Goal: Obtain resource: Obtain resource

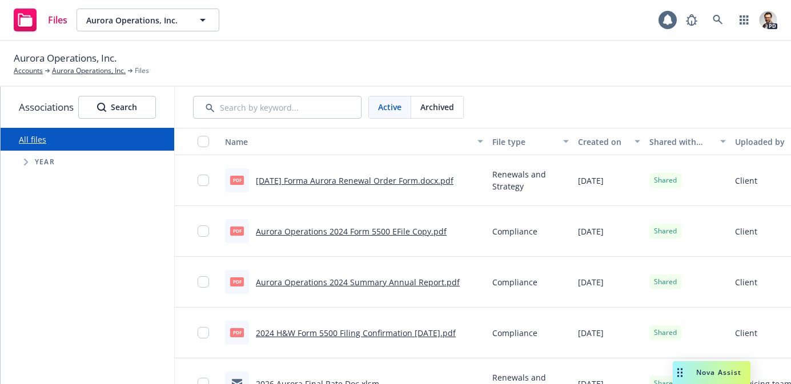
scroll to position [0, 255]
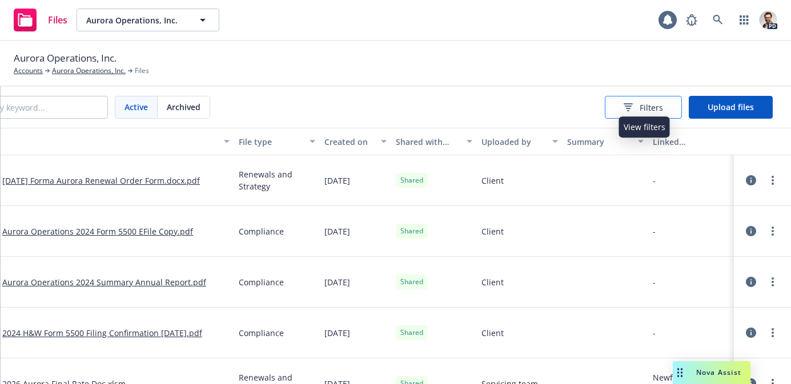
click at [645, 110] on span "Filters" at bounding box center [651, 108] width 23 height 12
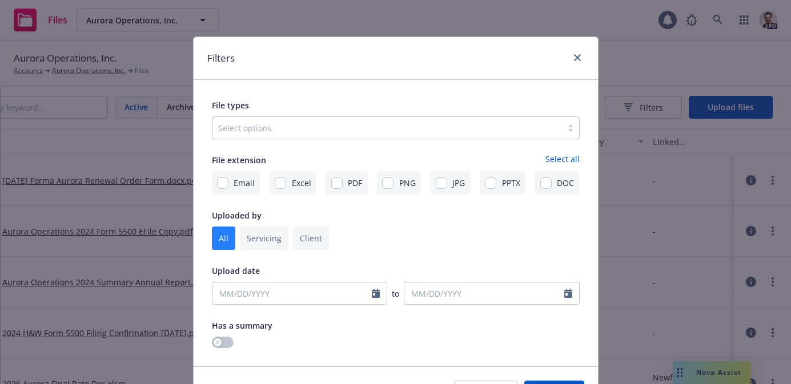
click at [317, 131] on div at bounding box center [387, 128] width 338 height 14
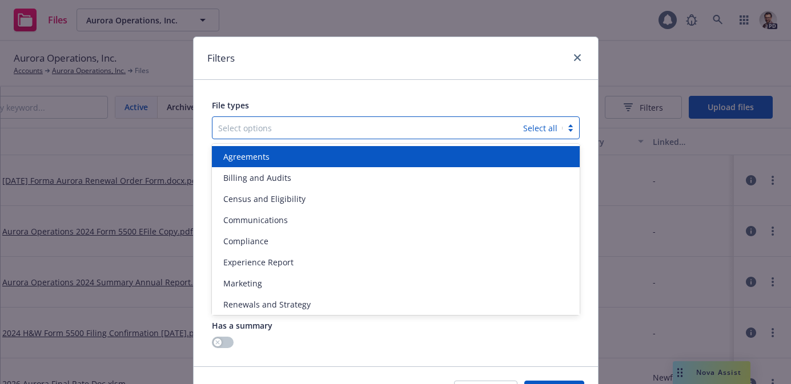
click at [309, 161] on div "Agreements" at bounding box center [396, 157] width 354 height 12
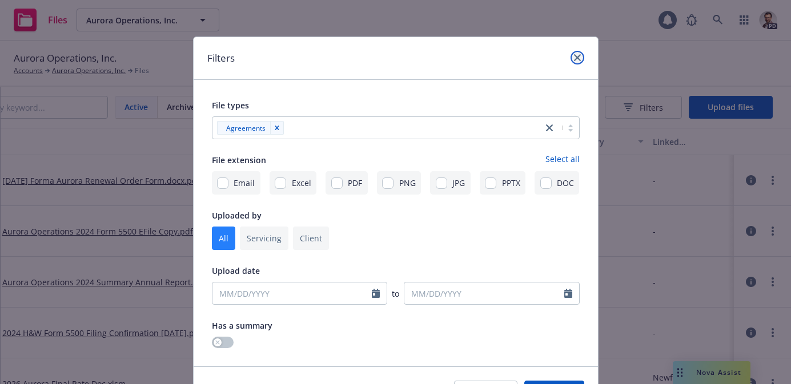
click at [575, 60] on icon "close" at bounding box center [577, 57] width 7 height 7
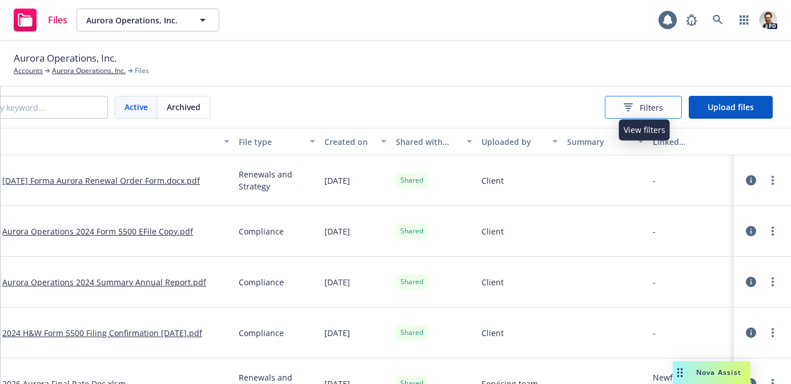
click at [642, 105] on span "Filters" at bounding box center [651, 108] width 23 height 12
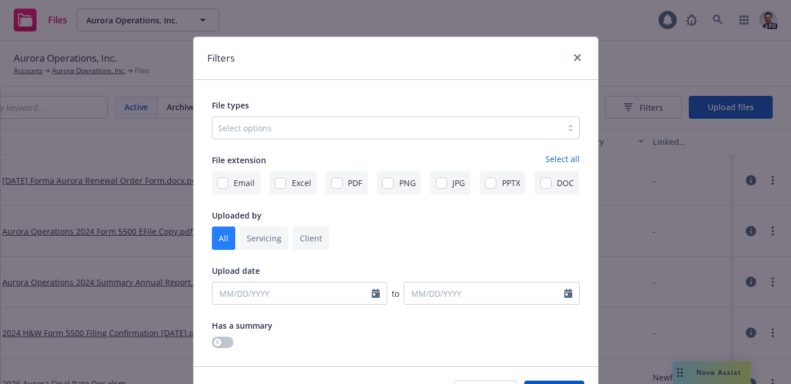
click at [296, 135] on div "Select options" at bounding box center [387, 128] width 350 height 18
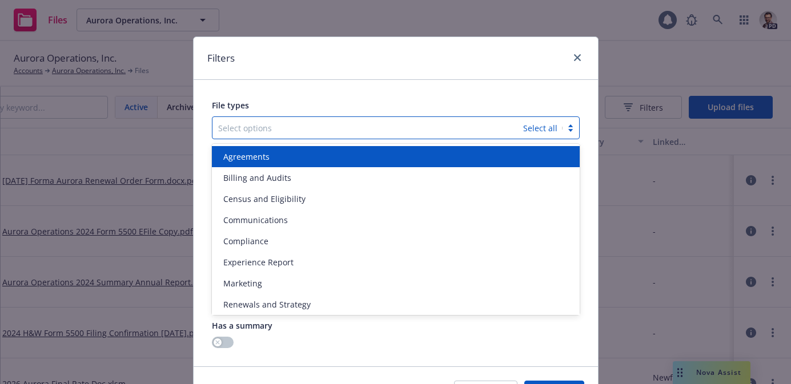
click at [293, 152] on div "Agreements" at bounding box center [396, 157] width 354 height 12
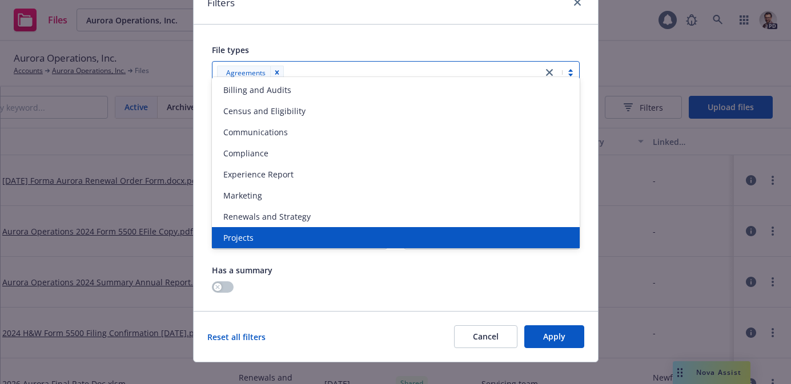
scroll to position [70, 0]
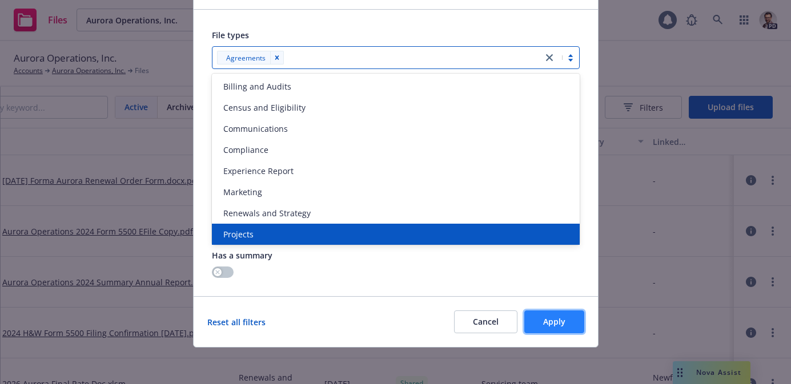
click at [564, 324] on span "Apply" at bounding box center [554, 321] width 22 height 11
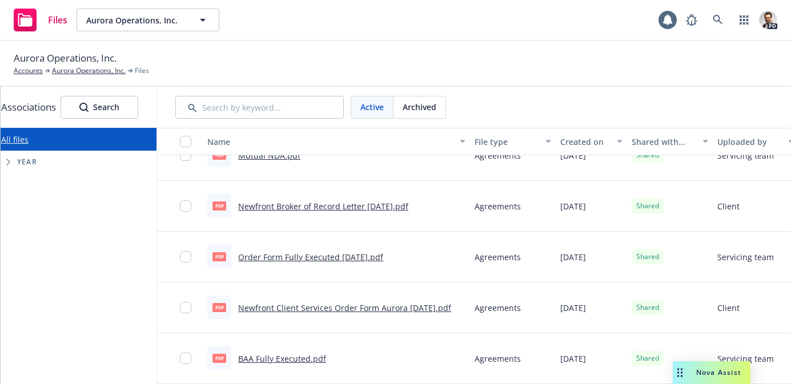
scroll to position [0, 18]
drag, startPoint x: 236, startPoint y: 306, endPoint x: 453, endPoint y: 311, distance: 216.5
click at [453, 311] on div "pdf Newfront Client Services Order Form Aurora [DATE].pdf" at bounding box center [335, 308] width 267 height 51
copy link "Newfront Client Services Order Form Aurora [DATE].pdf"
click at [347, 306] on link "Newfront Client Services Order Form Aurora [DATE].pdf" at bounding box center [344, 308] width 213 height 11
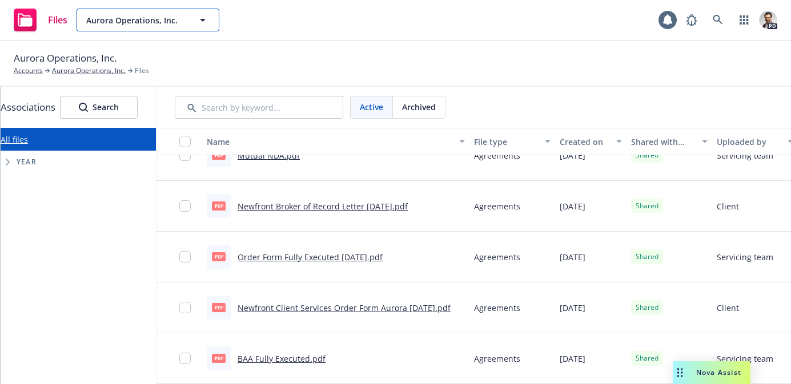
click at [153, 17] on span "Aurora Operations, Inc." at bounding box center [135, 20] width 99 height 12
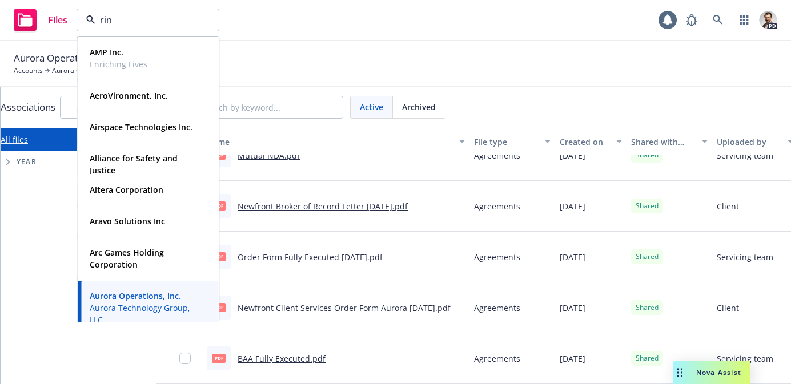
type input "ring"
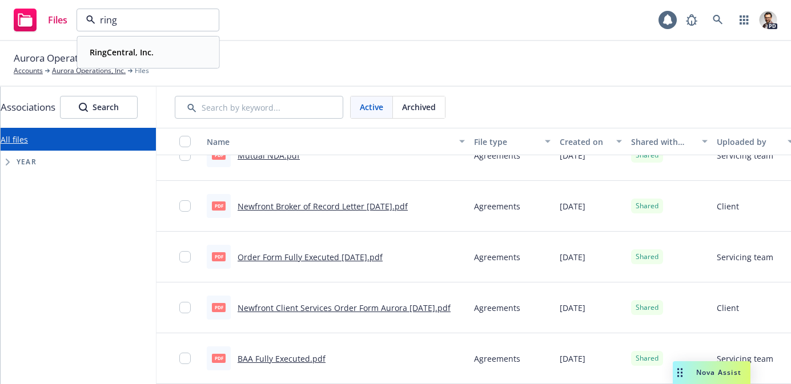
click at [150, 51] on strong "RingCentral, Inc." at bounding box center [122, 52] width 64 height 11
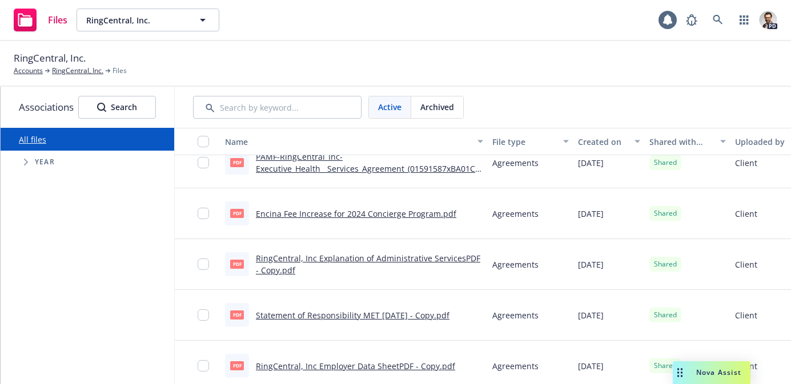
click at [31, 161] on span "Tree Example" at bounding box center [26, 162] width 18 height 18
click at [55, 319] on input "Tree Example" at bounding box center [54, 318] width 11 height 11
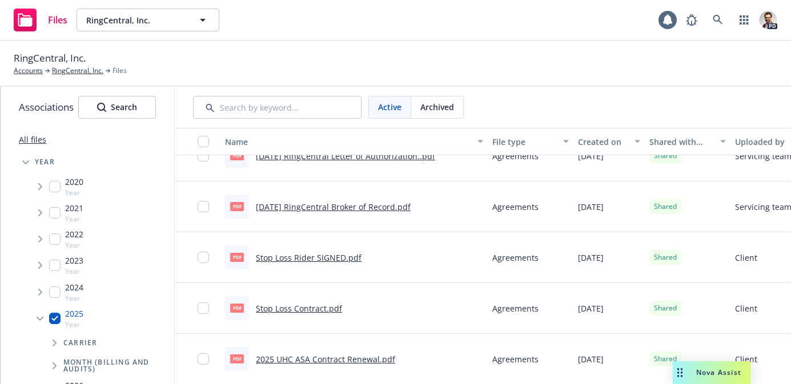
scroll to position [76, 0]
click at [53, 344] on icon "Tree Example" at bounding box center [55, 343] width 5 height 7
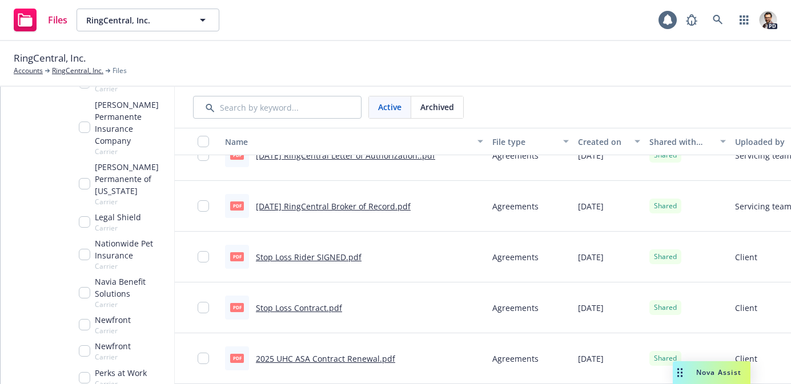
scroll to position [407, 0]
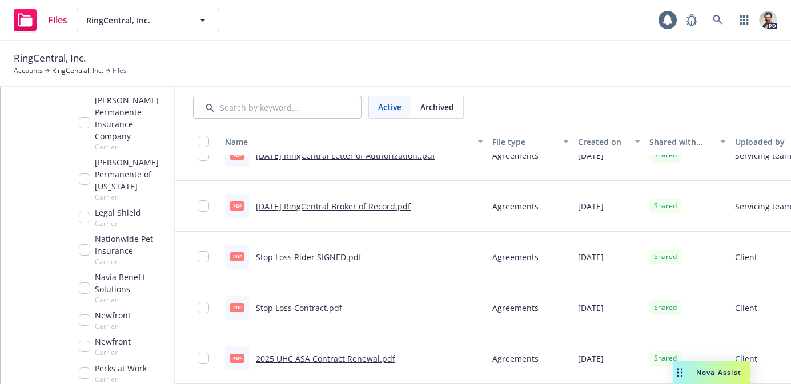
click at [82, 315] on input "Tree Example" at bounding box center [84, 320] width 11 height 11
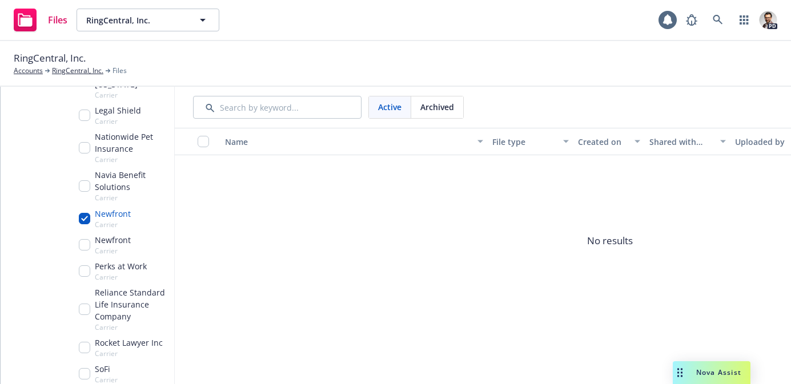
scroll to position [336, 0]
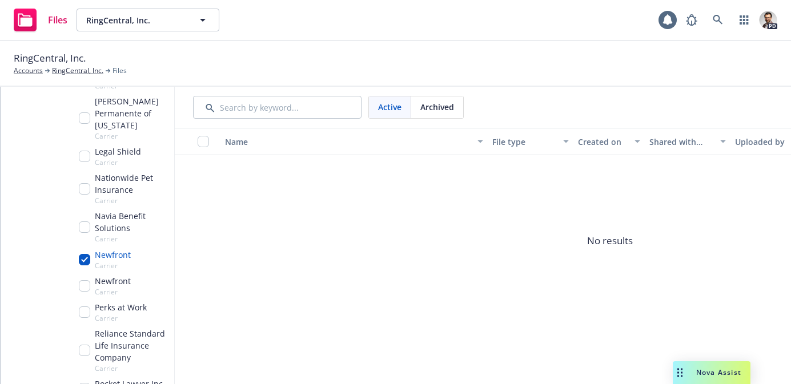
click at [83, 254] on input "Tree Example" at bounding box center [84, 259] width 11 height 11
checkbox input "false"
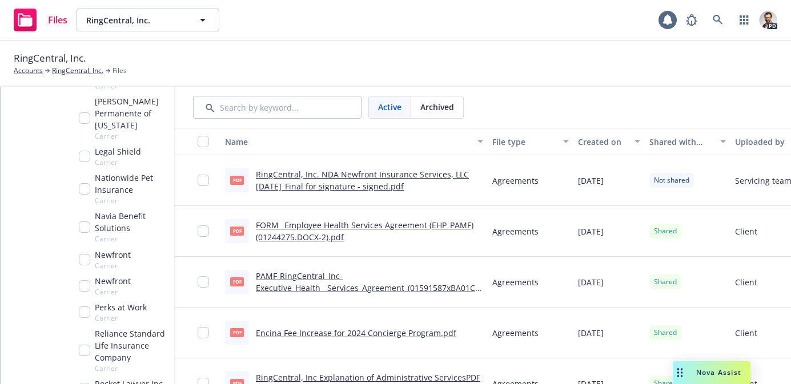
click at [351, 185] on link "RingCentral, Inc. NDA Newfront Insurance Services, LLC [DATE]_Final for signatu…" at bounding box center [362, 180] width 213 height 23
click at [323, 238] on link "FORM_ Employee Health Services Agreement (EHP_PAMF) (01244275.DOCX-2).pdf" at bounding box center [365, 231] width 218 height 23
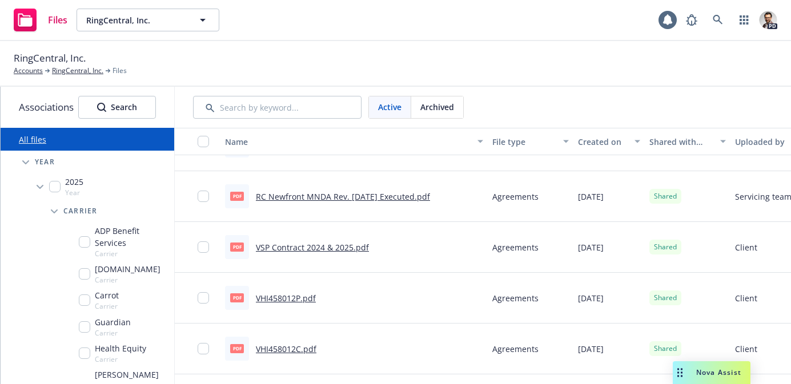
click at [51, 211] on icon "Tree Example" at bounding box center [54, 212] width 7 height 5
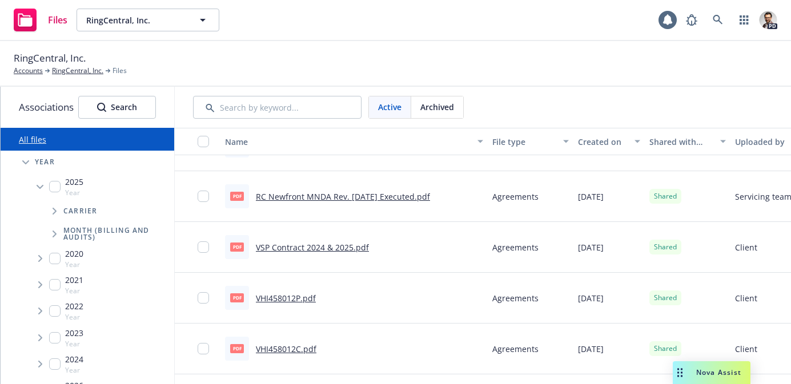
click at [39, 189] on icon "Tree Example" at bounding box center [40, 187] width 7 height 5
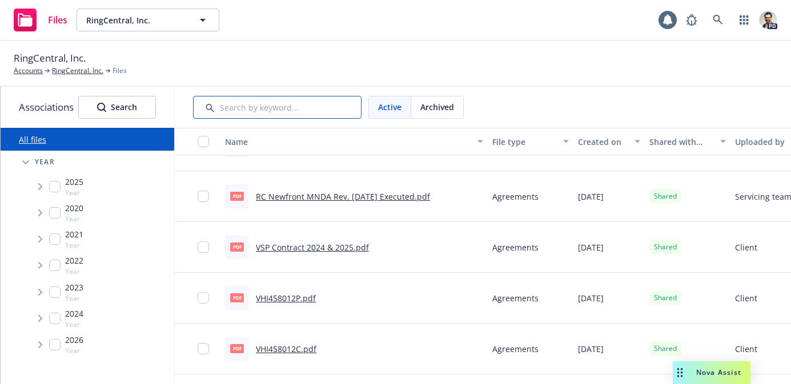
click at [244, 107] on input "Search by keyword..." at bounding box center [277, 107] width 168 height 23
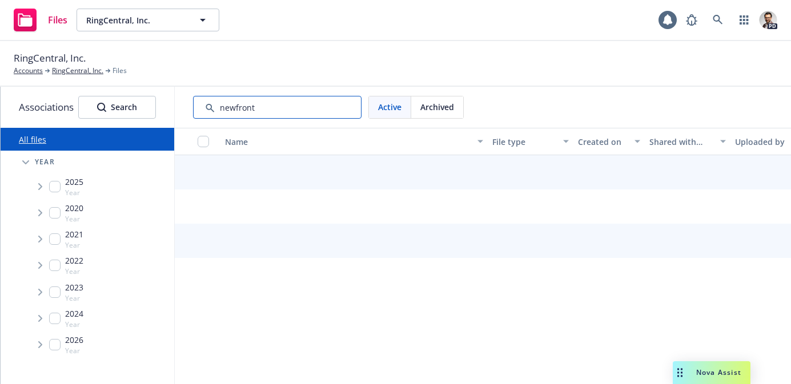
type input "newfront"
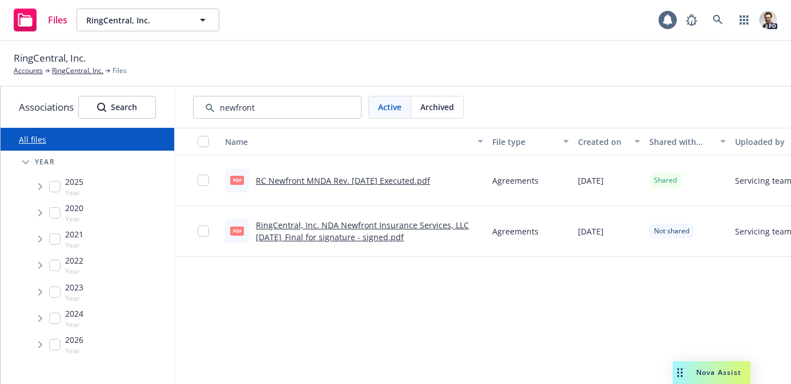
click at [368, 236] on link "RingCentral, Inc. NDA Newfront Insurance Services, LLC [DATE]_Final for signatu…" at bounding box center [362, 231] width 213 height 23
click at [320, 180] on link "RC Newfront MNDA Rev. [DATE] Executed.pdf" at bounding box center [343, 180] width 174 height 11
click at [151, 27] on button "RingCentral, Inc." at bounding box center [148, 20] width 143 height 23
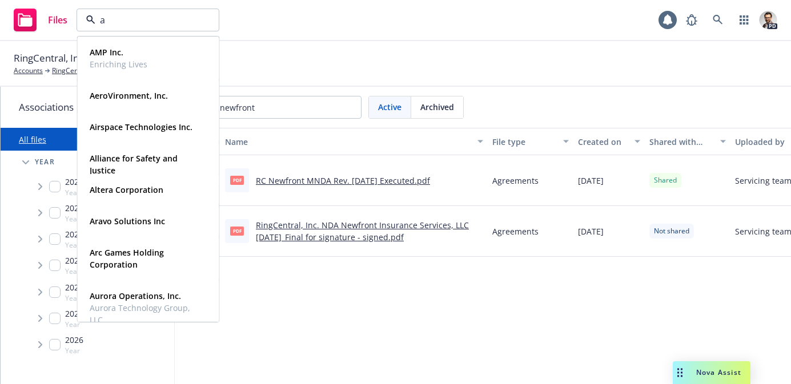
type input "au"
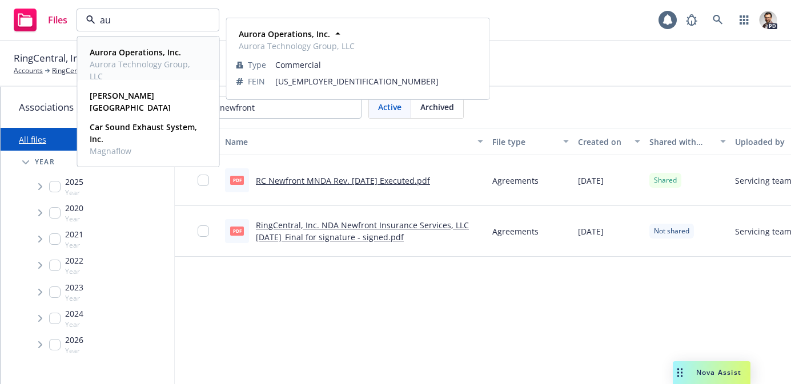
click at [149, 55] on strong "Aurora Operations, Inc." at bounding box center [135, 52] width 91 height 11
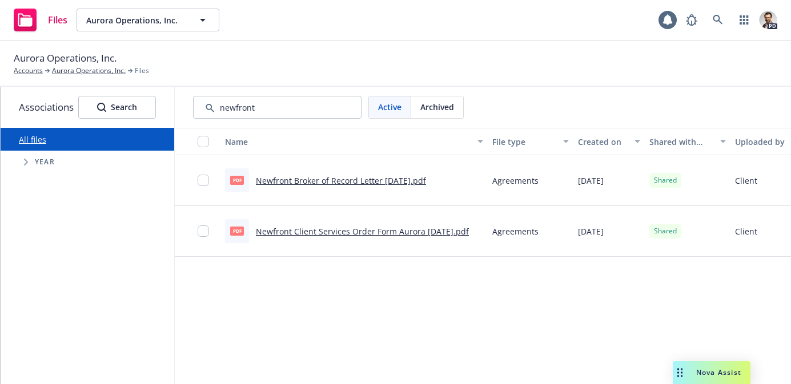
drag, startPoint x: 474, startPoint y: 228, endPoint x: 283, endPoint y: 223, distance: 190.8
click at [283, 223] on div "pdf Newfront Client Services Order Form Aurora [DATE].pdf" at bounding box center [353, 231] width 267 height 51
copy link "Newfront Client Services Order Form Aurora [DATE].pdf"
